Goal: Task Accomplishment & Management: Manage account settings

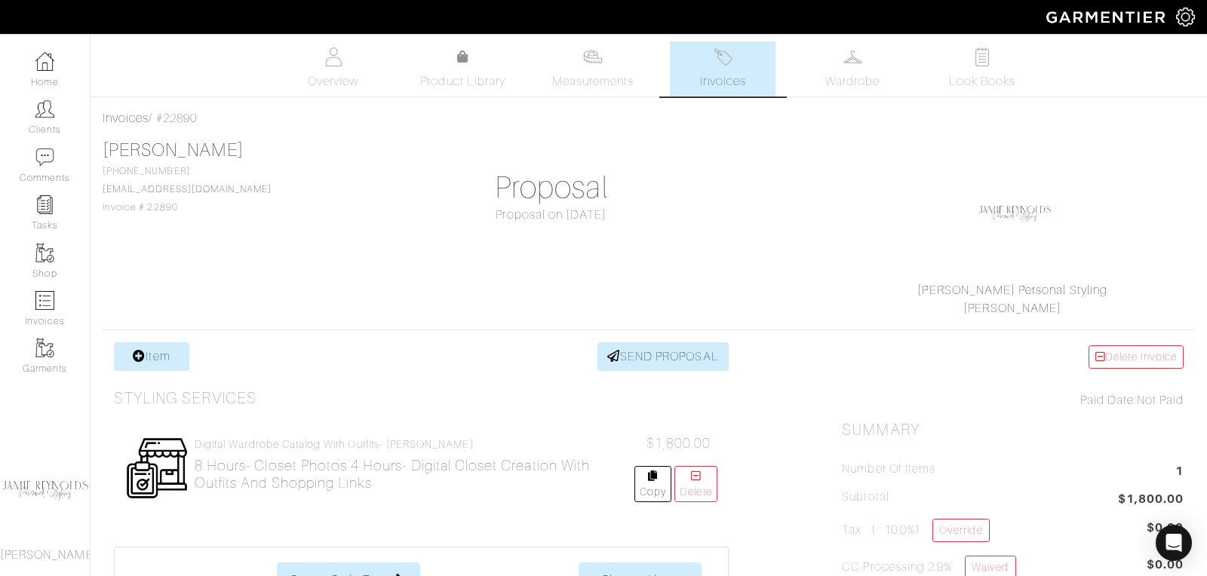
click at [729, 66] on img at bounding box center [723, 57] width 19 height 19
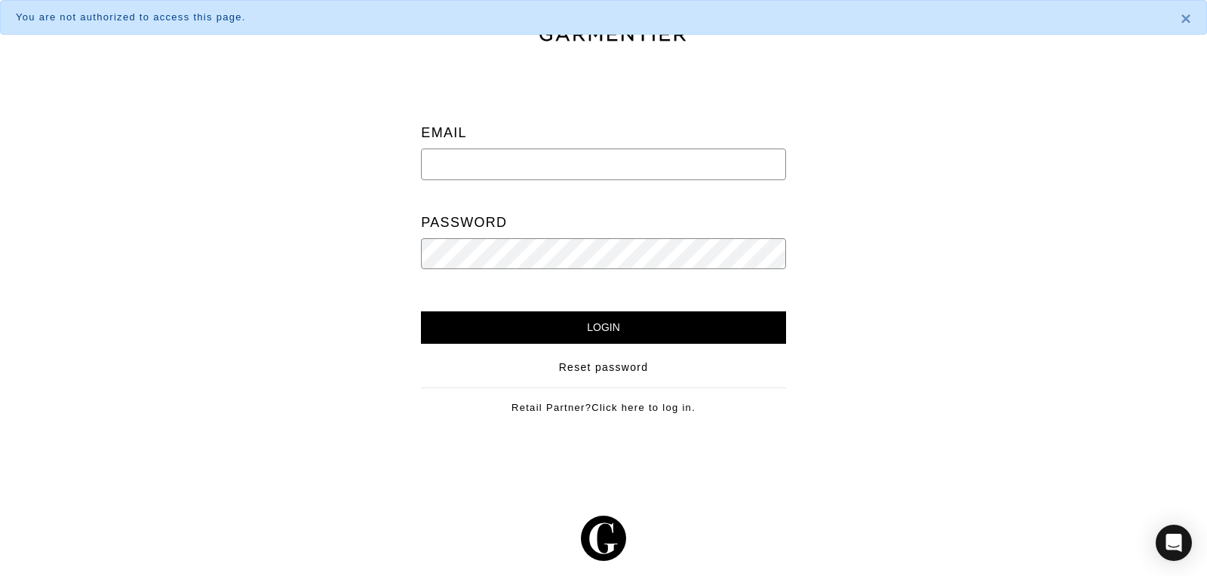
click at [525, 156] on input "email" at bounding box center [603, 165] width 364 height 32
type input "[PERSON_NAME][EMAIL_ADDRESS][DOMAIN_NAME]"
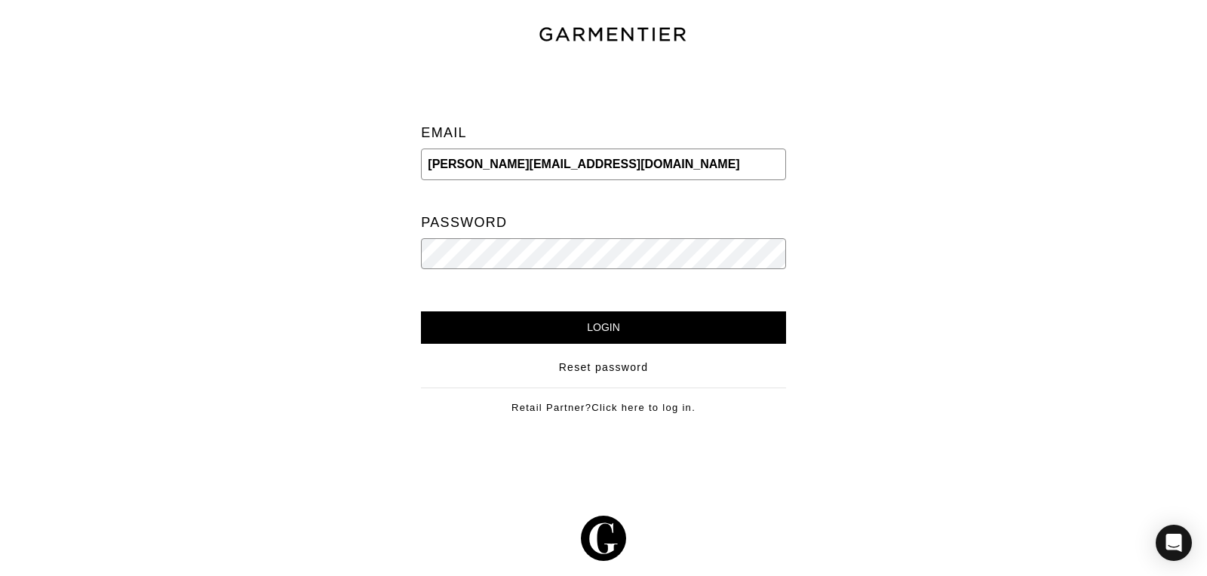
click at [421, 312] on input "Login" at bounding box center [603, 328] width 364 height 32
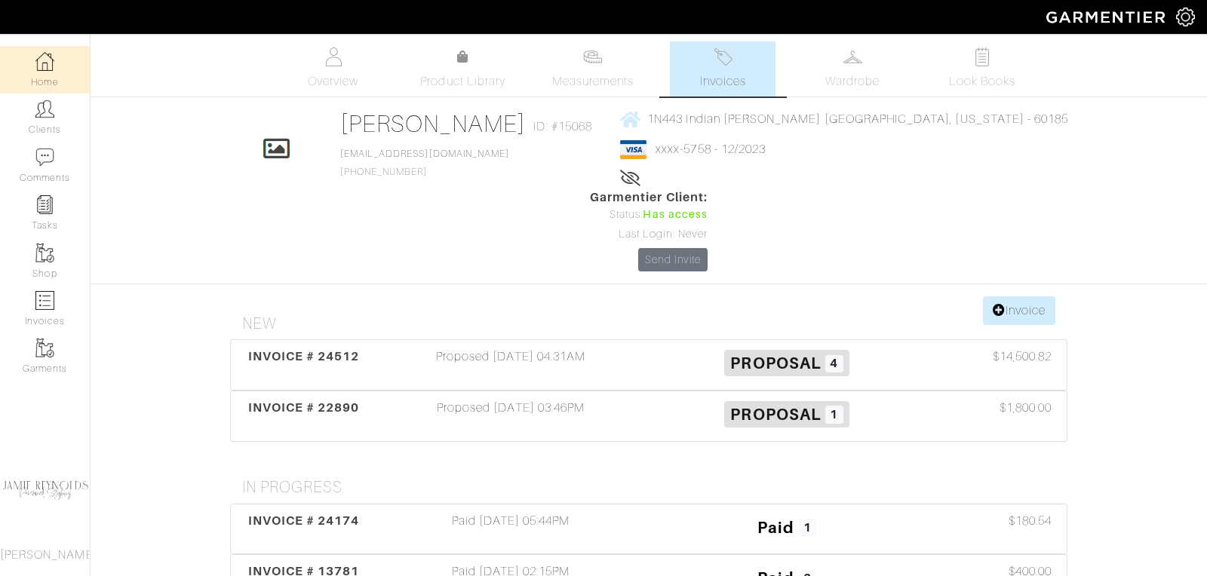
click at [48, 78] on link "Home" at bounding box center [45, 70] width 90 height 48
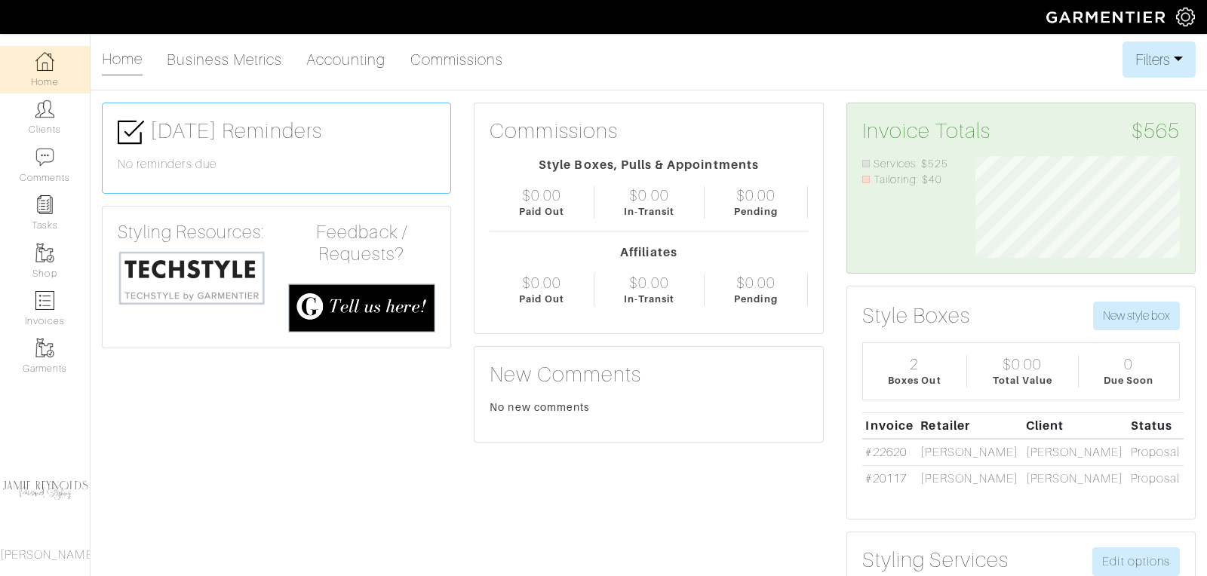
scroll to position [102, 227]
click at [186, 277] on img at bounding box center [192, 278] width 148 height 57
click at [372, 49] on link "Accounting" at bounding box center [346, 60] width 80 height 30
select select
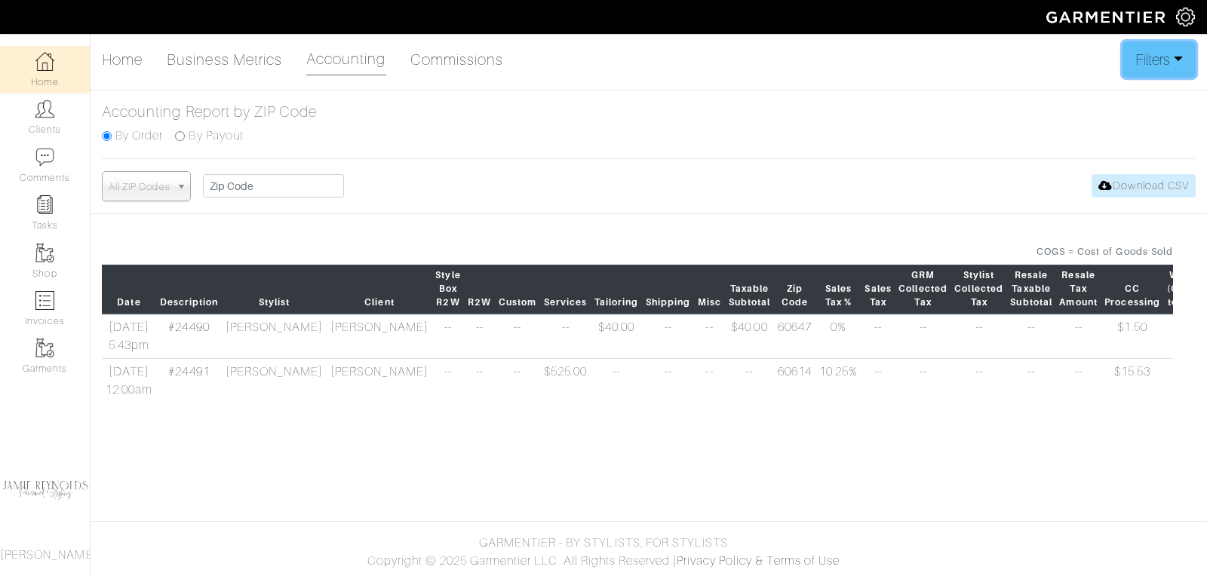
click at [1177, 57] on button "Filters" at bounding box center [1158, 59] width 73 height 36
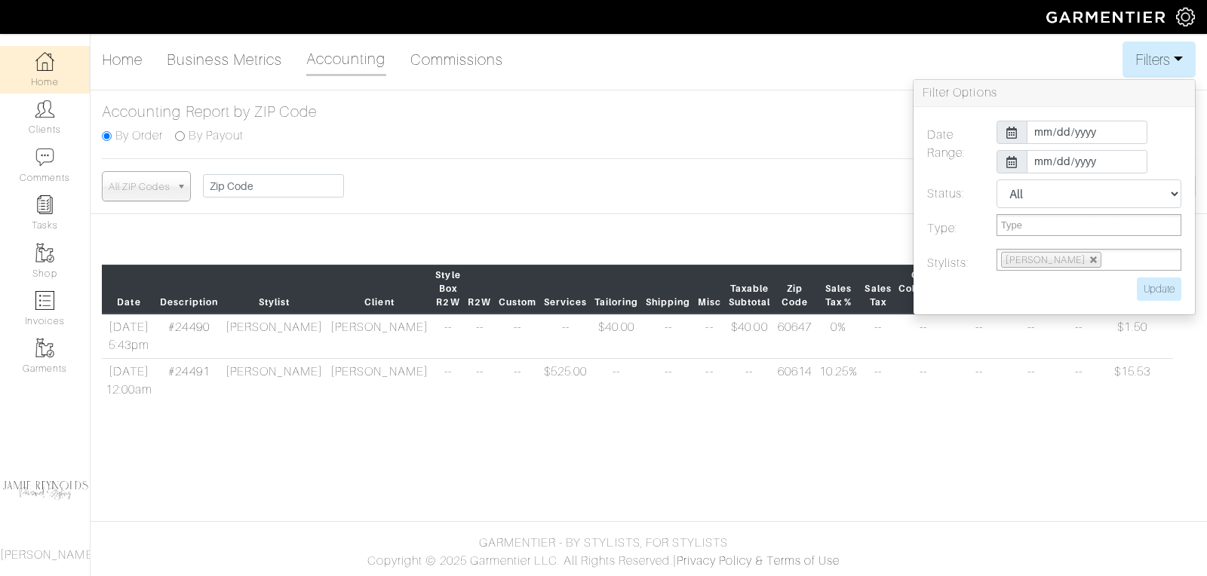
click at [1143, 18] on img at bounding box center [1107, 17] width 137 height 26
click at [48, 135] on link "Clients" at bounding box center [45, 118] width 90 height 48
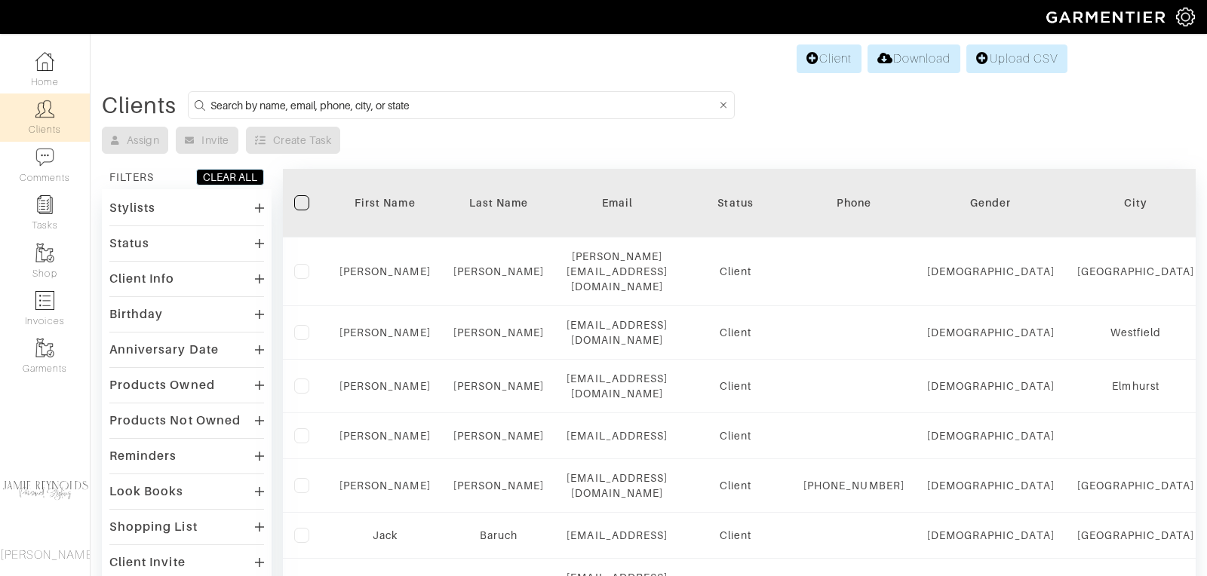
click at [289, 98] on input at bounding box center [462, 105] width 505 height 19
type input "[PERSON_NAME]"
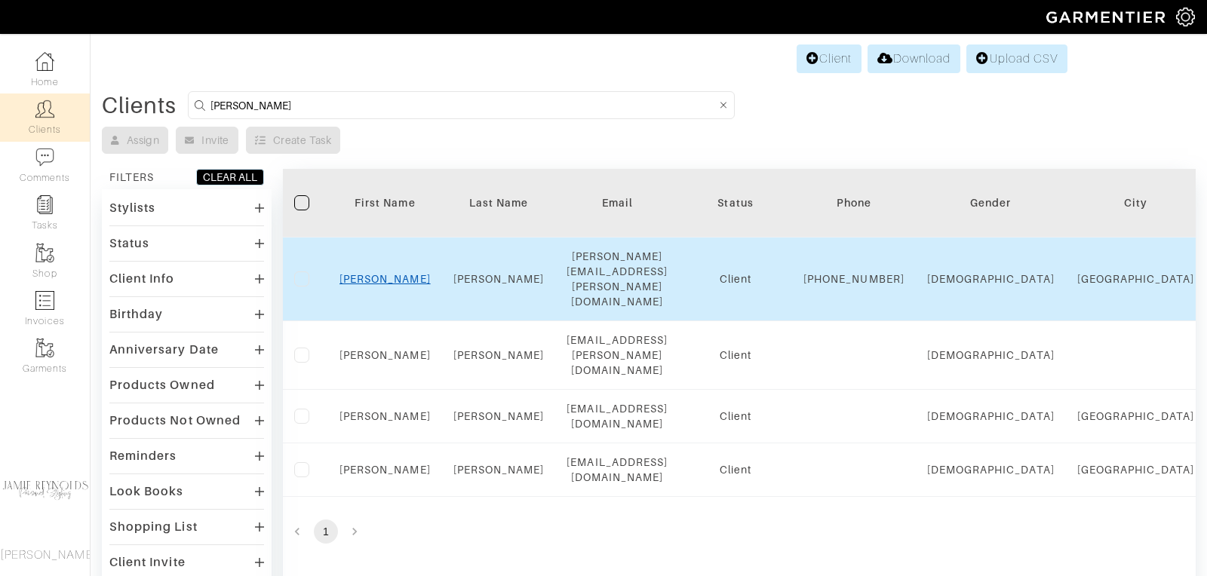
click at [393, 274] on link "[PERSON_NAME]" at bounding box center [384, 279] width 91 height 12
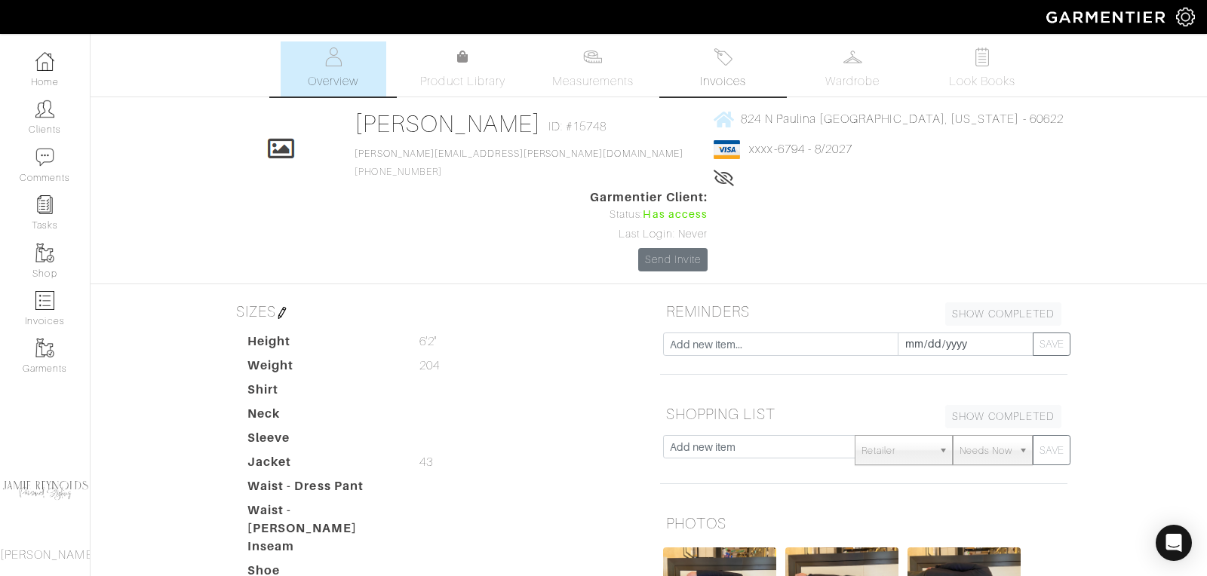
click at [713, 74] on span "Invoices" at bounding box center [723, 81] width 46 height 18
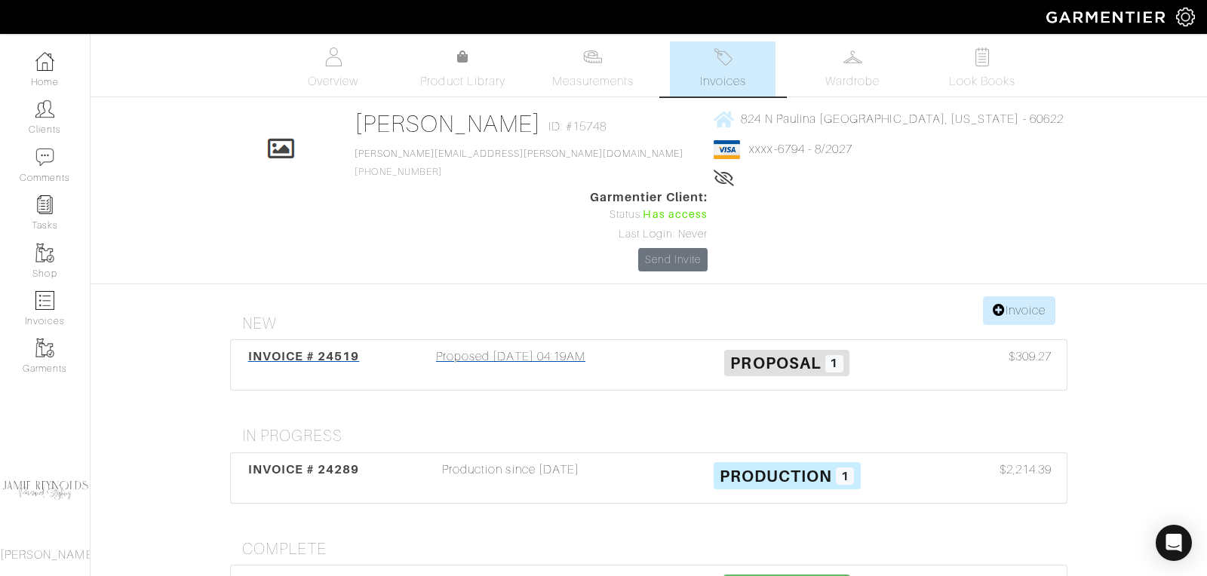
click at [355, 349] on span "INVOICE # 24519" at bounding box center [304, 356] width 112 height 14
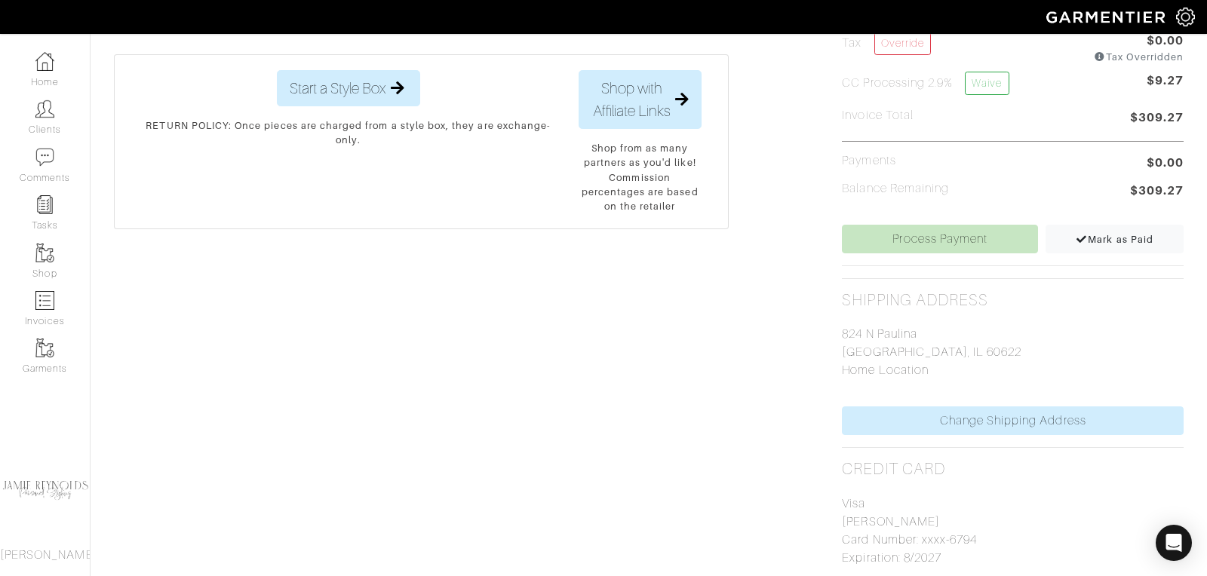
scroll to position [519, 0]
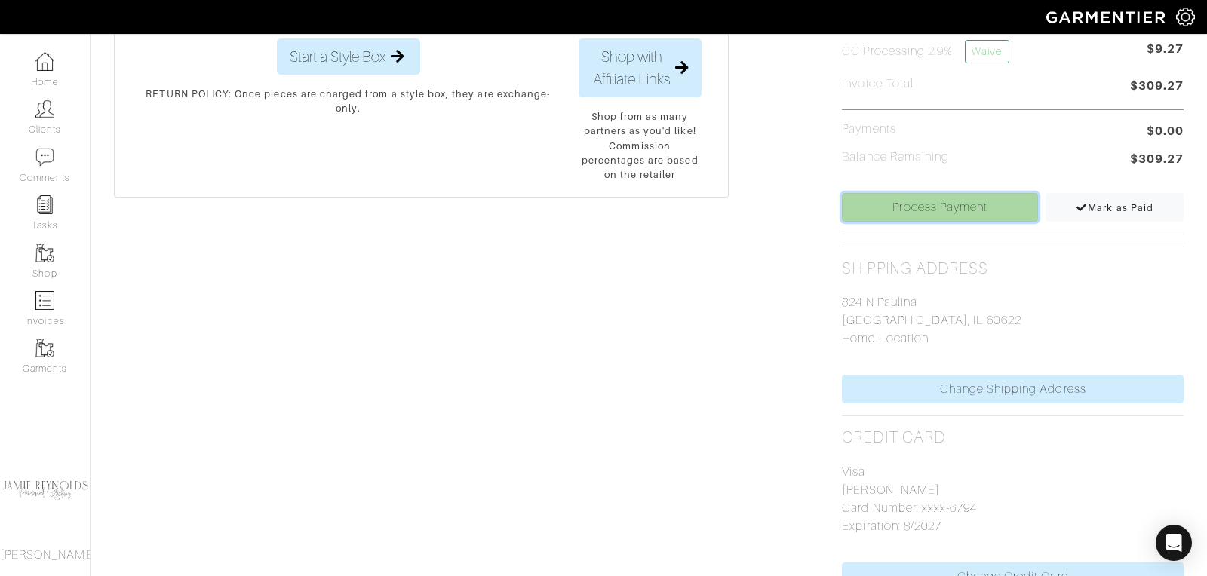
click at [941, 203] on link "Process Payment" at bounding box center [940, 207] width 196 height 29
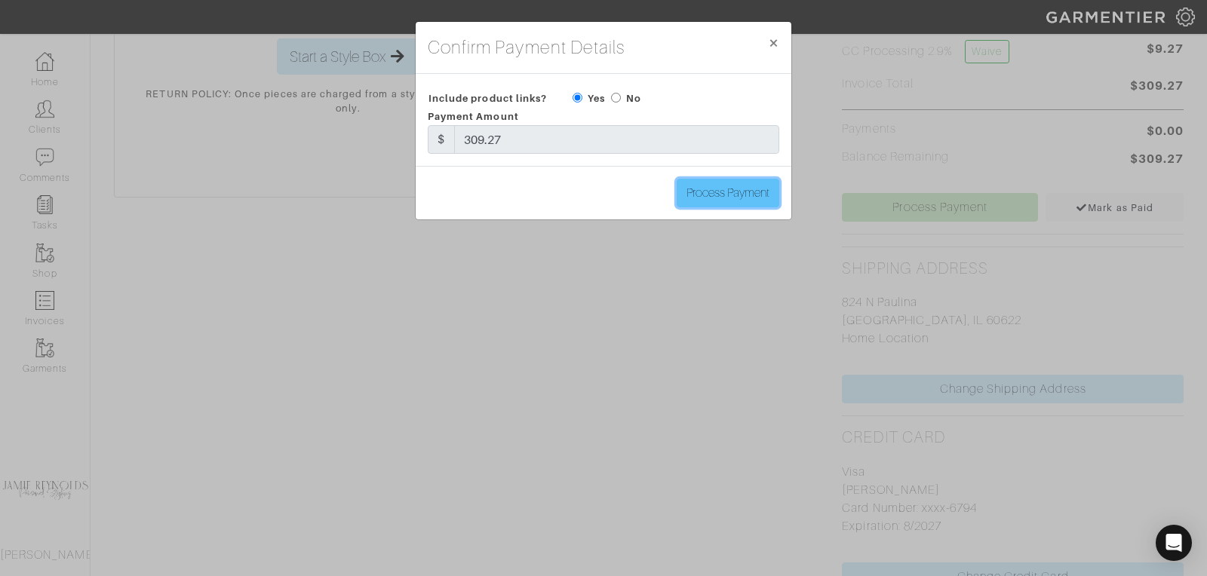
click at [719, 201] on input "Process Payment" at bounding box center [728, 193] width 103 height 29
type input "Process Payment"
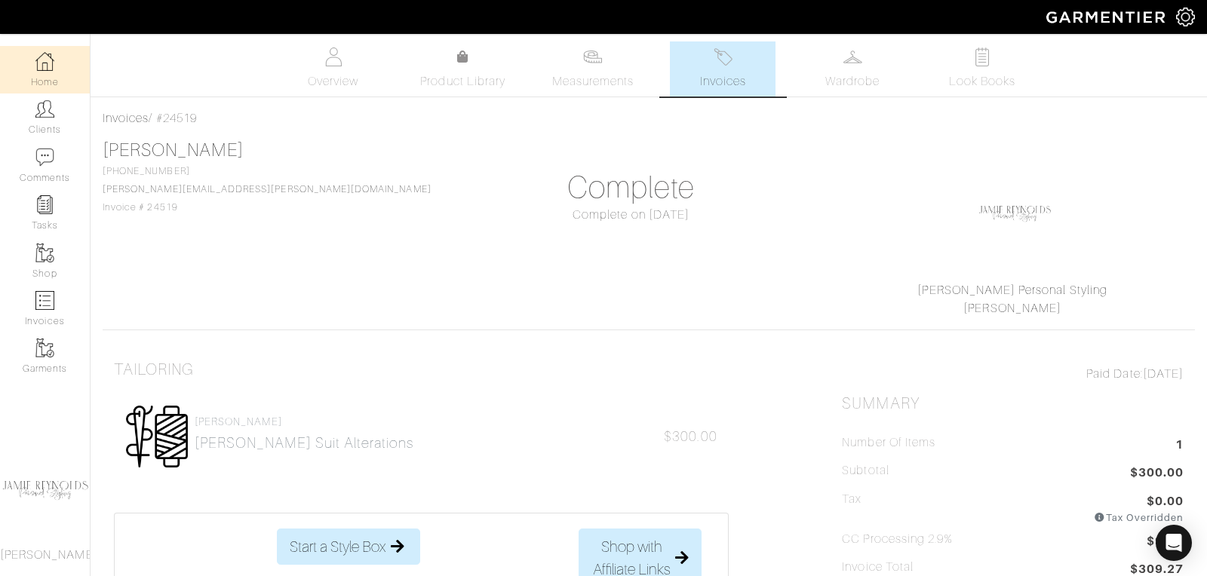
click at [47, 80] on link "Home" at bounding box center [45, 70] width 90 height 48
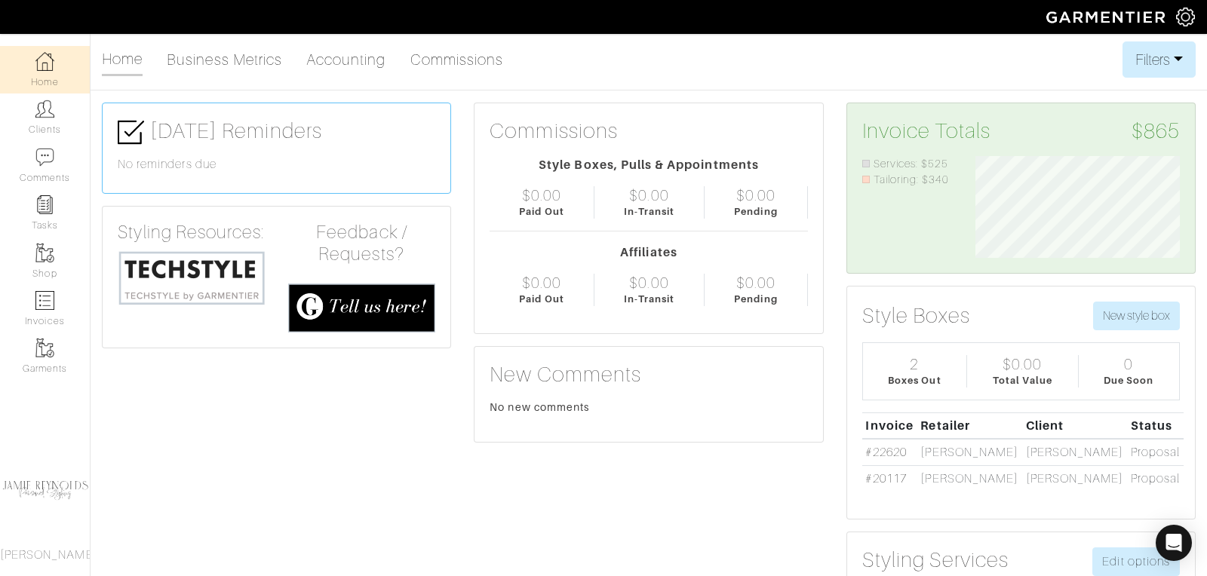
scroll to position [102, 227]
click at [44, 119] on link "Clients" at bounding box center [45, 118] width 90 height 48
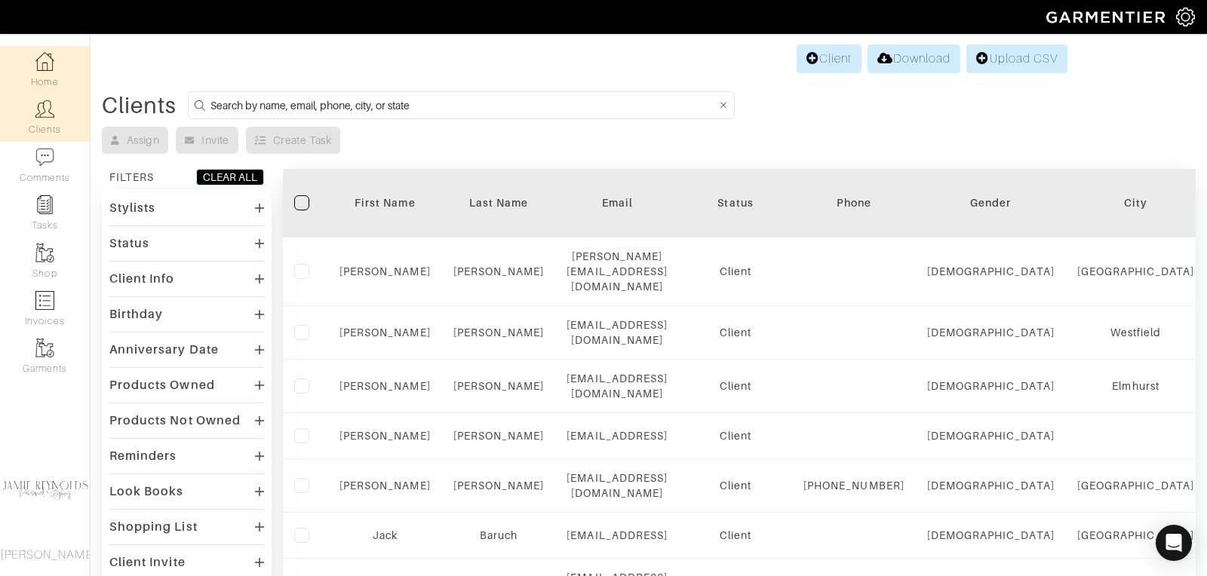
click at [51, 77] on link "Home" at bounding box center [45, 70] width 90 height 48
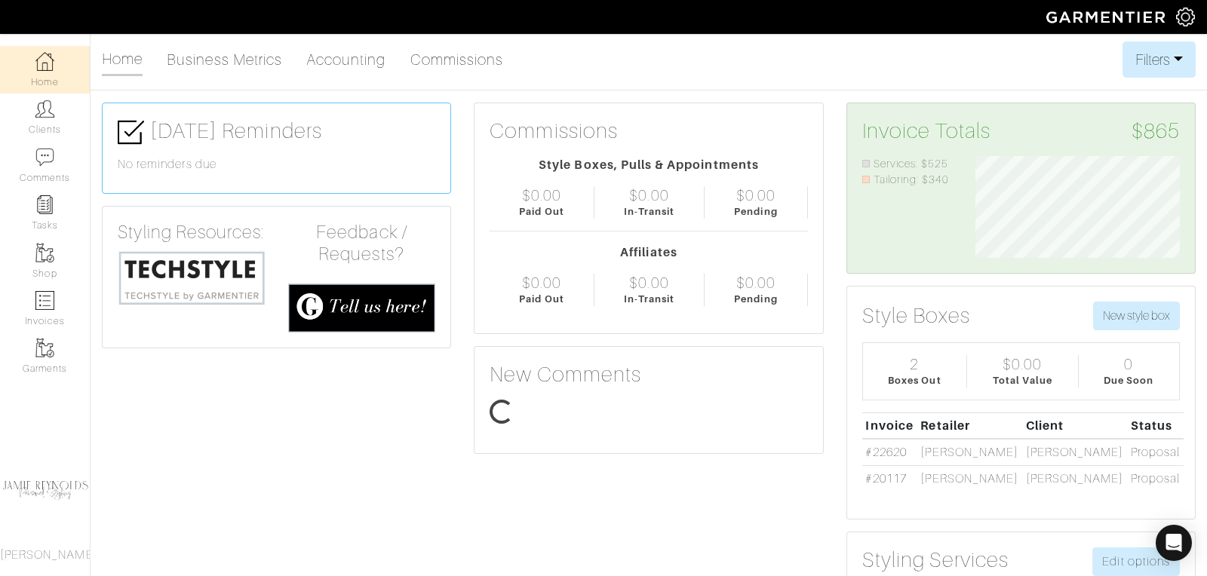
click at [370, 63] on link "Accounting" at bounding box center [346, 60] width 80 height 30
select select
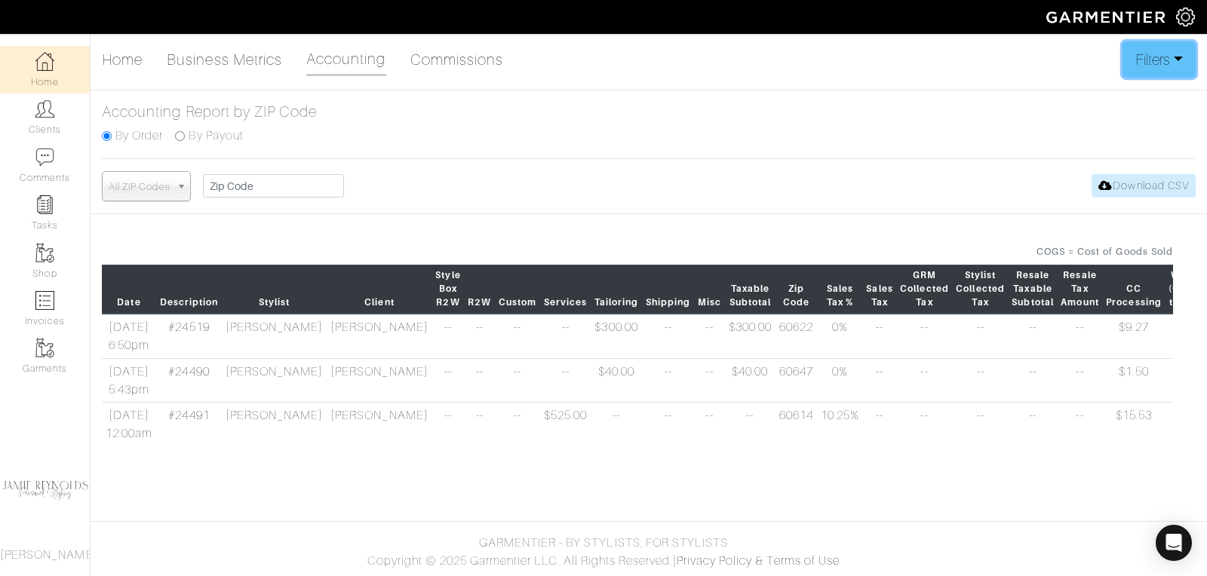
click at [1171, 53] on button "Filters" at bounding box center [1158, 59] width 73 height 36
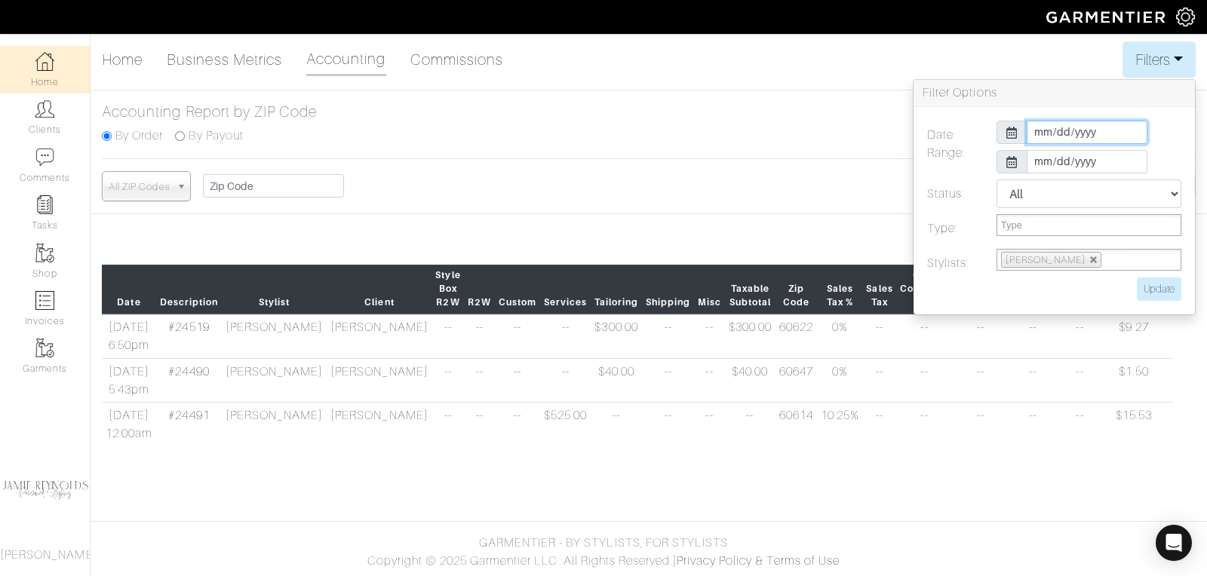
click at [1065, 133] on input "[DATE]" at bounding box center [1087, 132] width 121 height 23
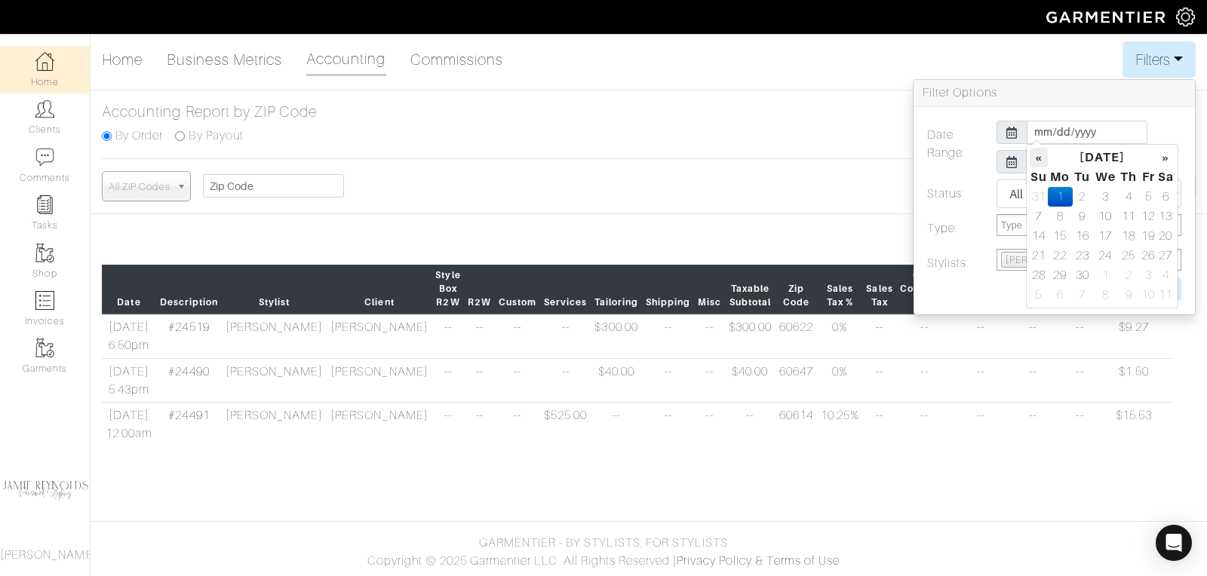
click at [1039, 156] on th "«" at bounding box center [1039, 158] width 18 height 20
click at [1143, 195] on td "1" at bounding box center [1147, 197] width 17 height 20
type input "2025-08-01"
click at [1171, 107] on div "Date Range: 2025-08-01 2025-09-30 Status: All Pending Paid Complete Failed N/A …" at bounding box center [1053, 210] width 281 height 207
click at [1098, 163] on input "[DATE]" at bounding box center [1087, 161] width 121 height 23
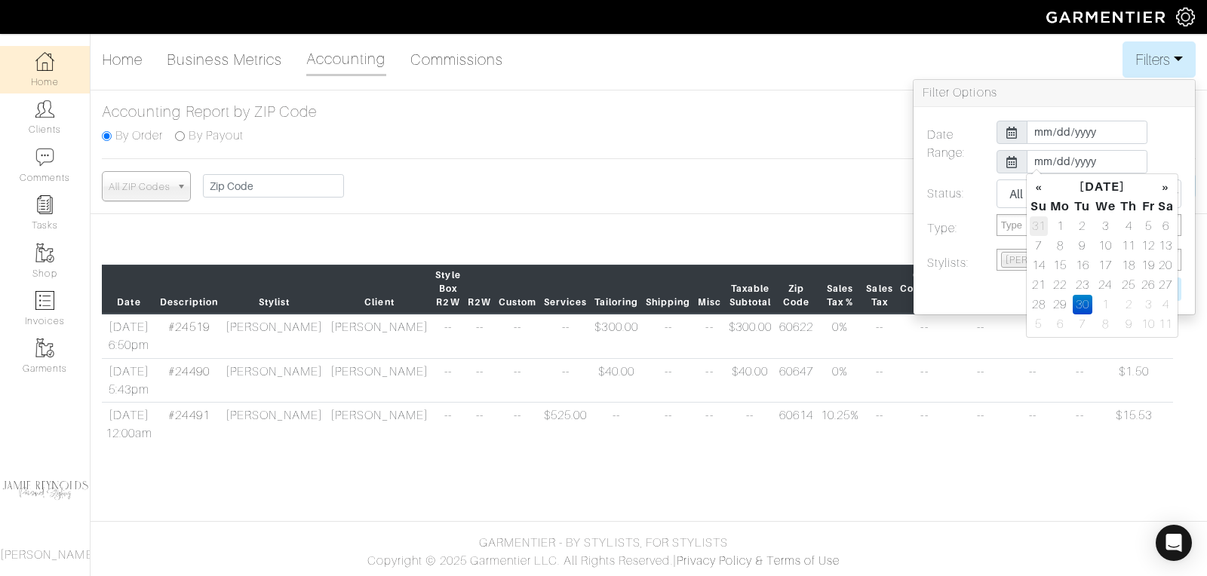
click at [1039, 225] on td "31" at bounding box center [1039, 226] width 18 height 20
type input "2025-08-31"
click at [882, 195] on div "All ZIP Codes 60525 60516 60647 60618 60540 60093 60527 60555 90266 60558 60622…" at bounding box center [649, 186] width 1094 height 30
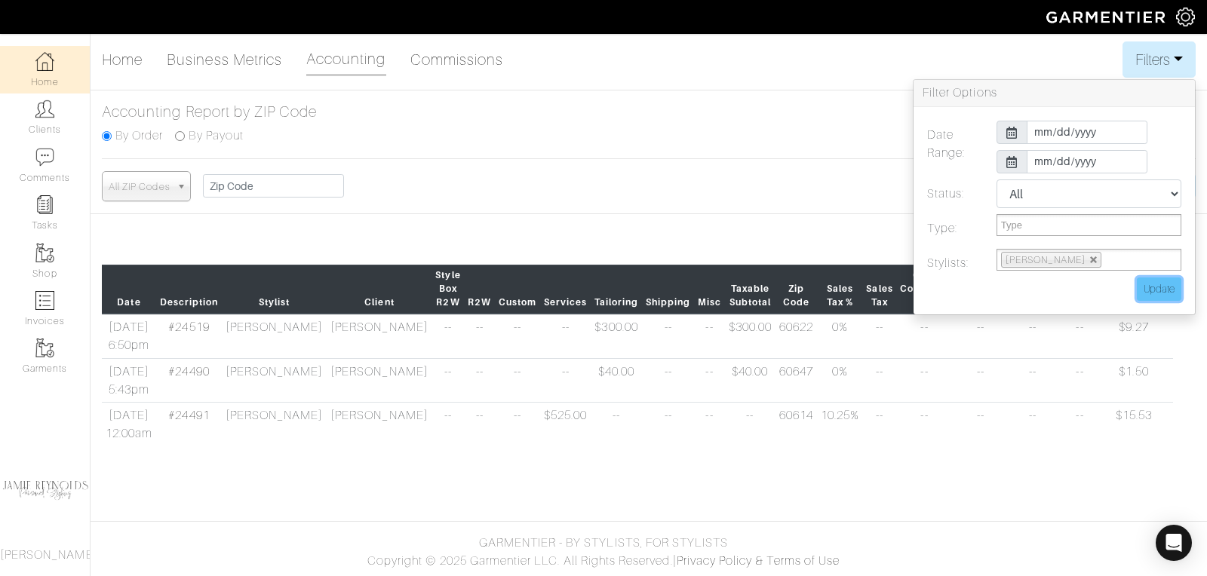
click at [1165, 284] on input "Update" at bounding box center [1159, 289] width 45 height 23
type input "Update"
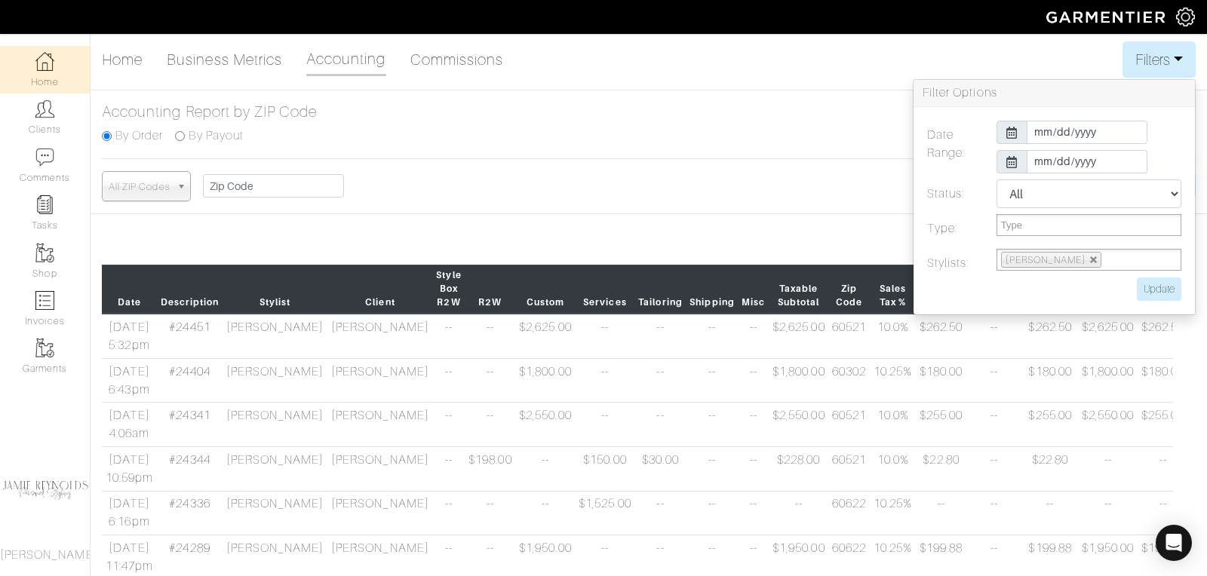
click at [1054, 55] on div "Home Business Metrics Accounting Commissions Filters Filter Options Date Range:…" at bounding box center [649, 59] width 1094 height 36
click at [752, 196] on div "All ZIP Codes 60525 60516 60647 60618 60540 60093 60527 60555 90266 60558 60622…" at bounding box center [649, 186] width 1094 height 30
click at [1172, 57] on button "Filters" at bounding box center [1158, 59] width 73 height 36
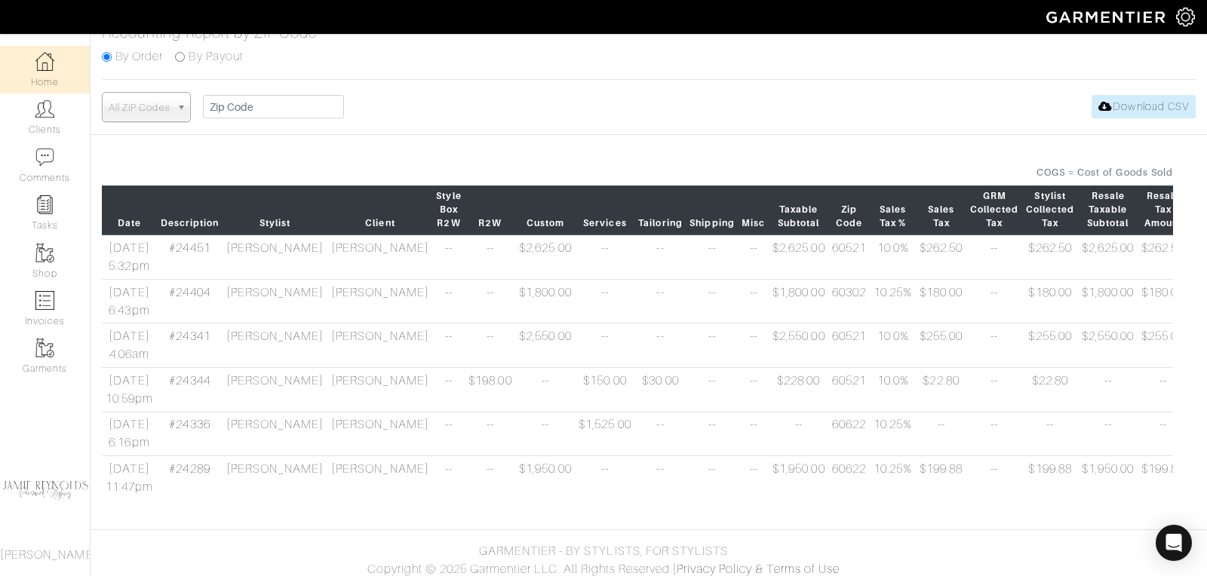
scroll to position [0, 0]
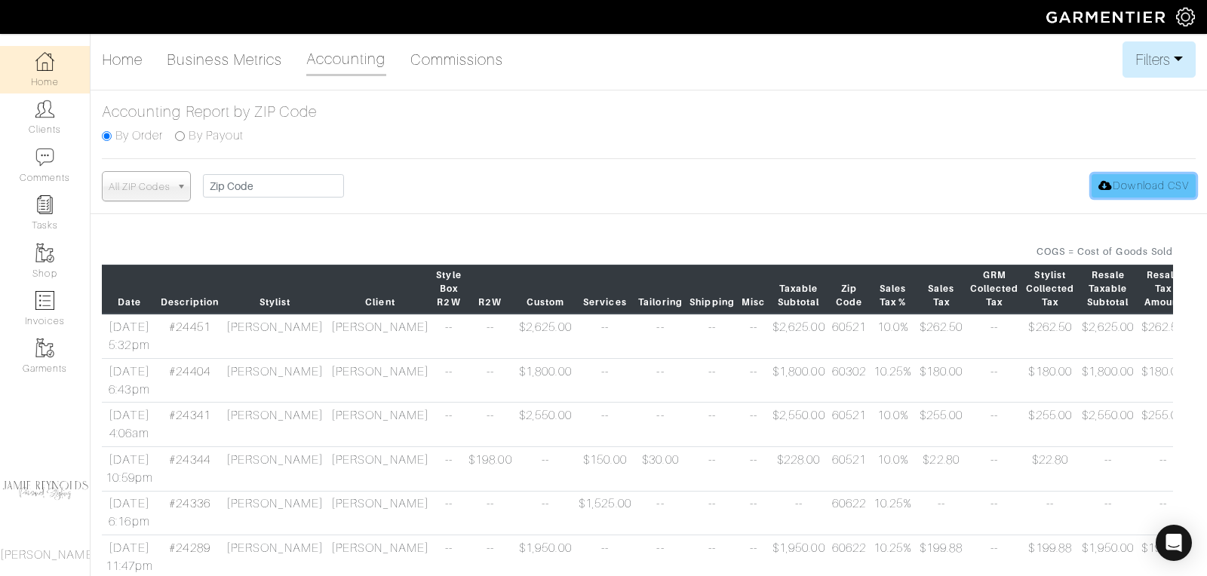
click at [1151, 192] on link "Download CSV" at bounding box center [1143, 185] width 104 height 23
